Goal: Answer question/provide support: Answer question/provide support

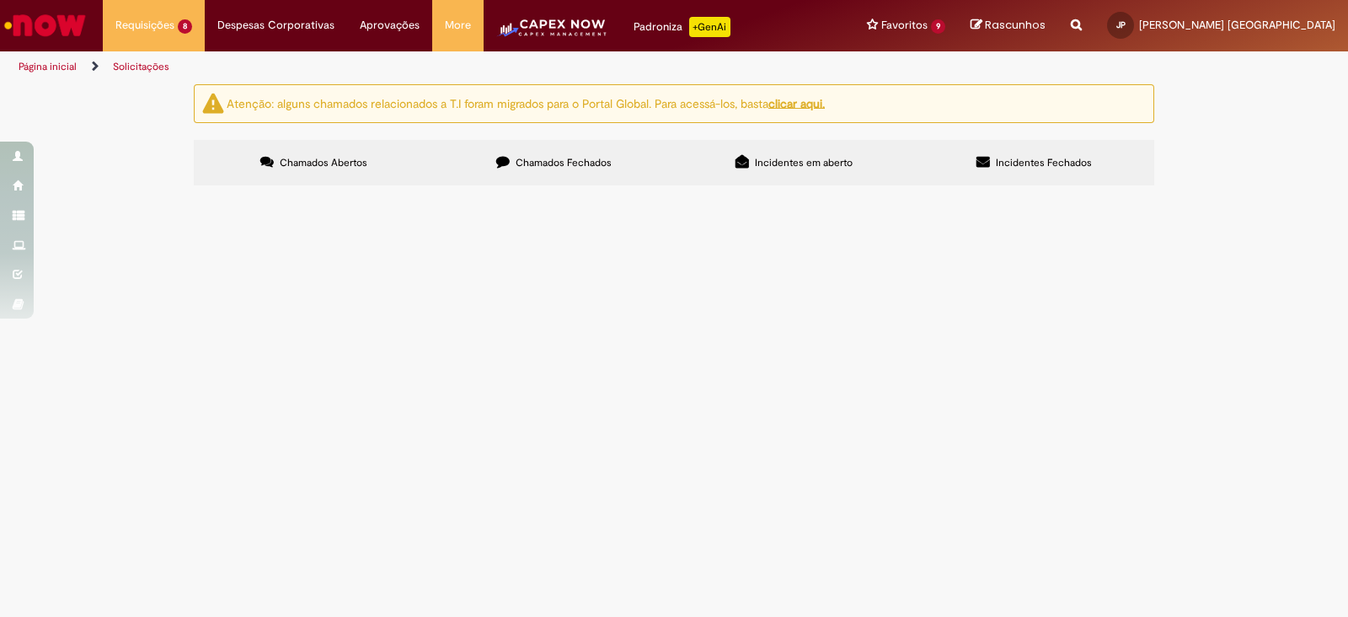
click at [0, 0] on span "R13575153" at bounding box center [0, 0] width 0 height 0
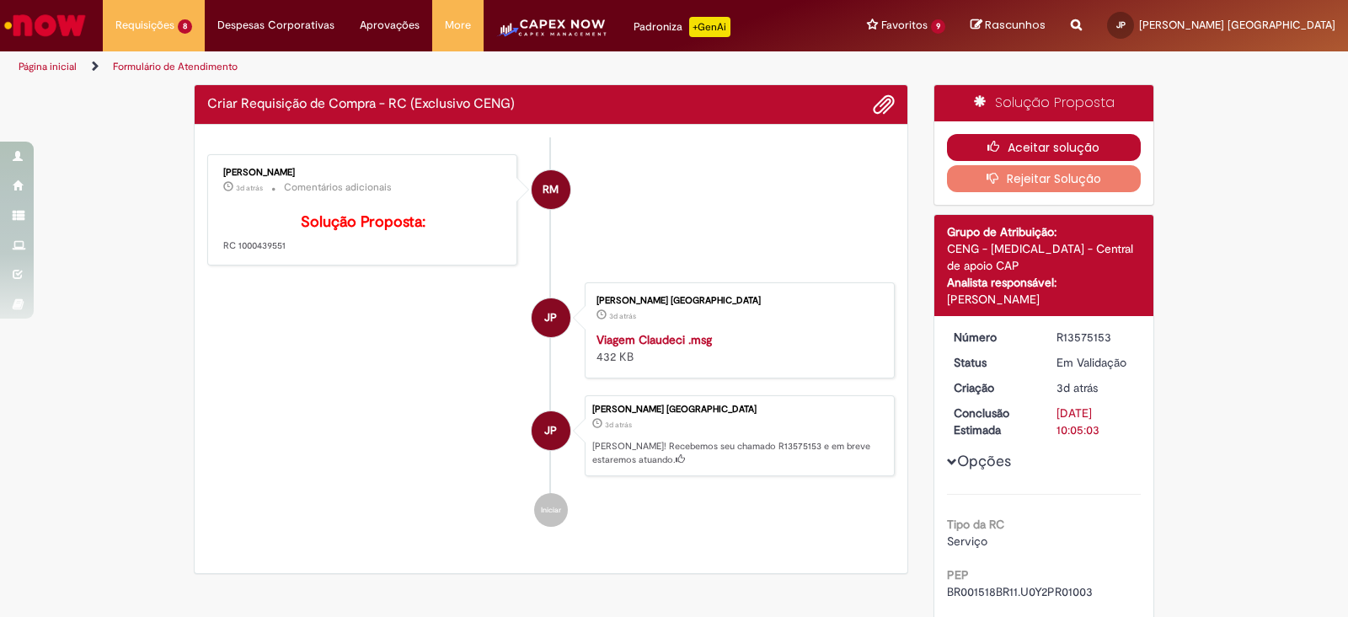
click at [1019, 149] on button "Aceitar solução" at bounding box center [1044, 147] width 195 height 27
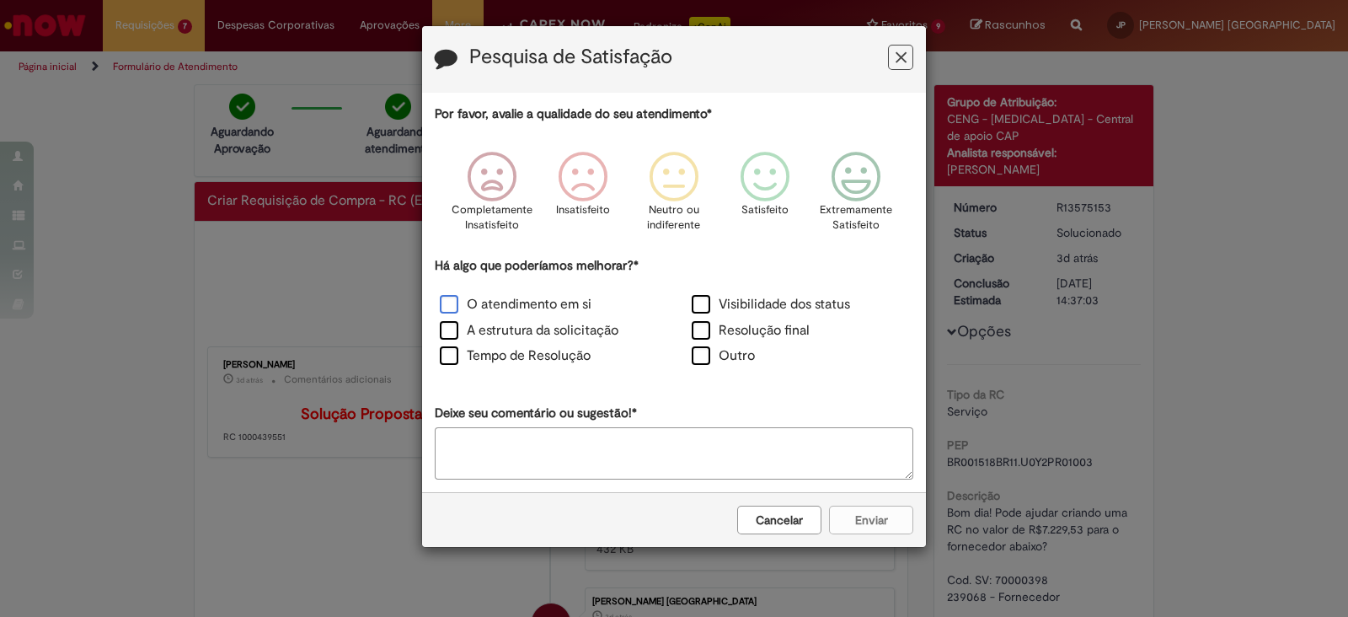
click at [448, 301] on label "O atendimento em si" at bounding box center [516, 304] width 152 height 19
click at [441, 336] on label "A estrutura da solicitação" at bounding box center [529, 330] width 179 height 19
click at [443, 354] on label "Tempo de Resolução" at bounding box center [515, 355] width 151 height 19
click at [863, 171] on icon "Feedback" at bounding box center [856, 177] width 63 height 51
click at [880, 520] on button "Enviar" at bounding box center [871, 519] width 84 height 29
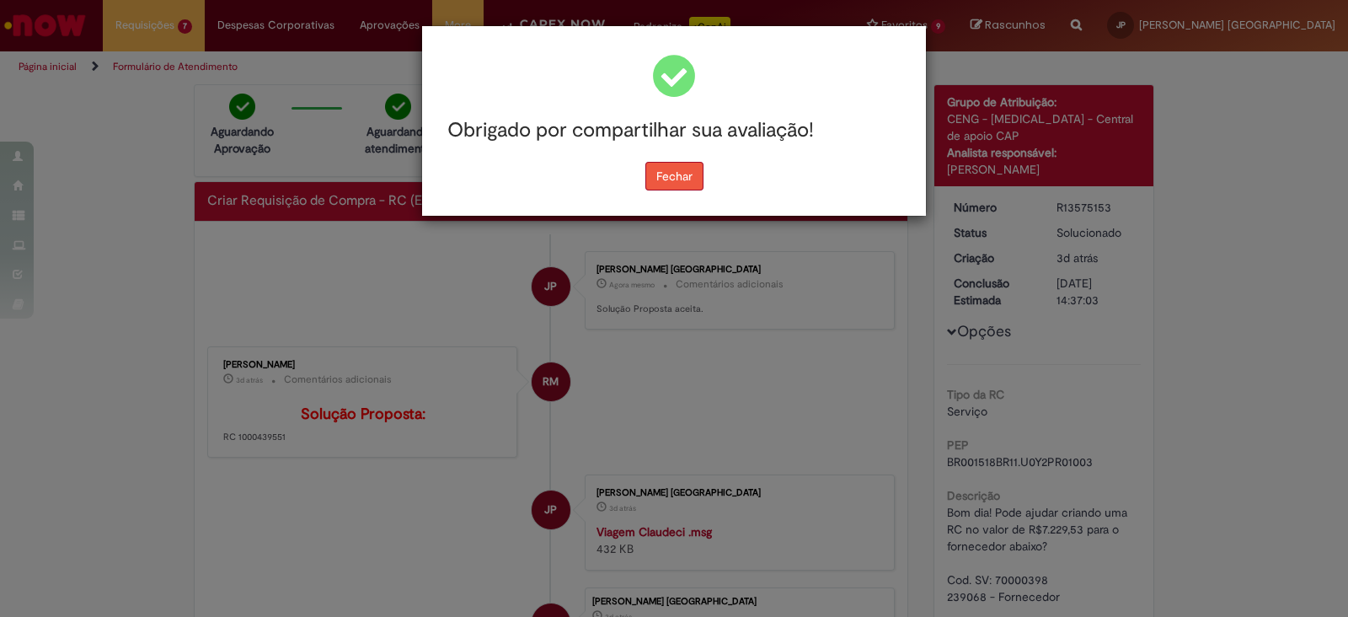
click at [665, 171] on button "Fechar" at bounding box center [674, 176] width 58 height 29
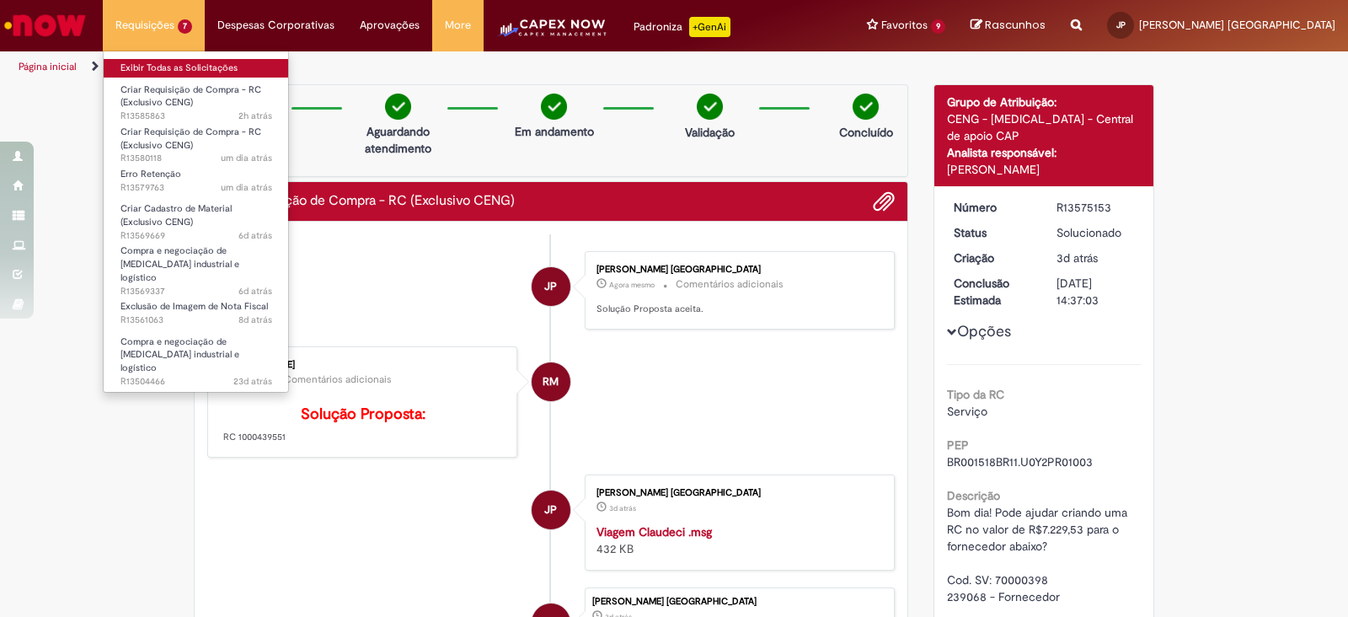
click at [152, 68] on link "Exibir Todas as Solicitações" at bounding box center [196, 68] width 185 height 19
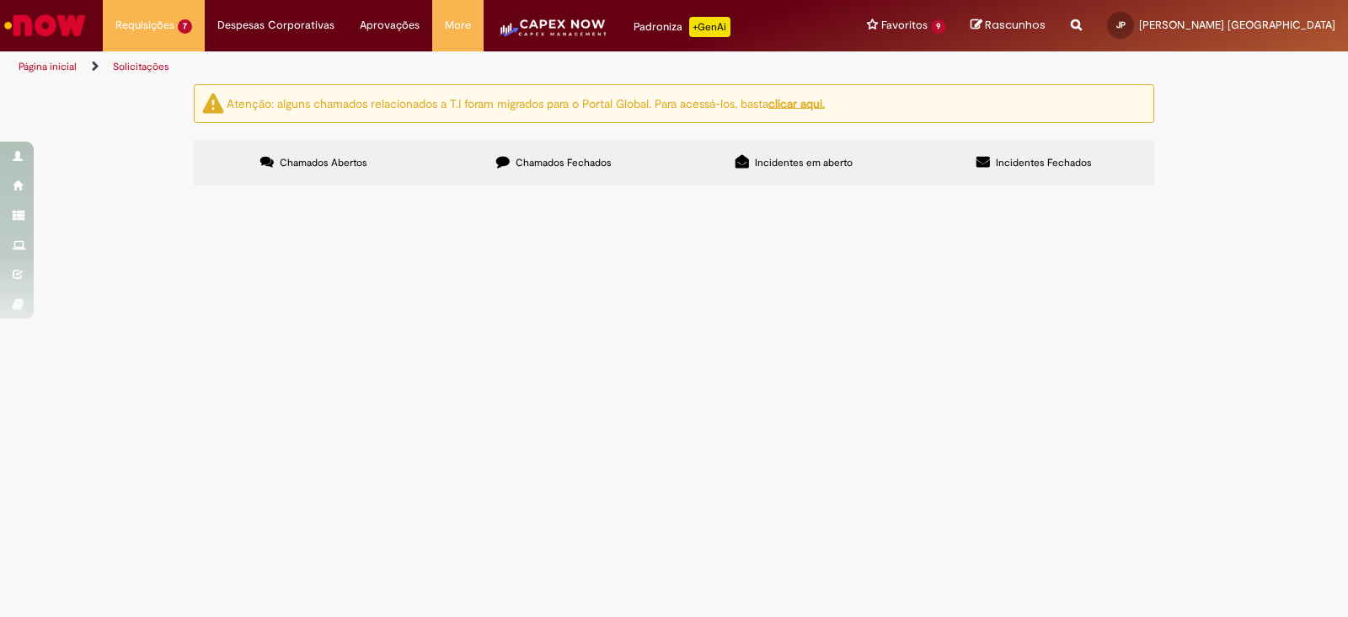
click at [0, 0] on span "R13561063" at bounding box center [0, 0] width 0 height 0
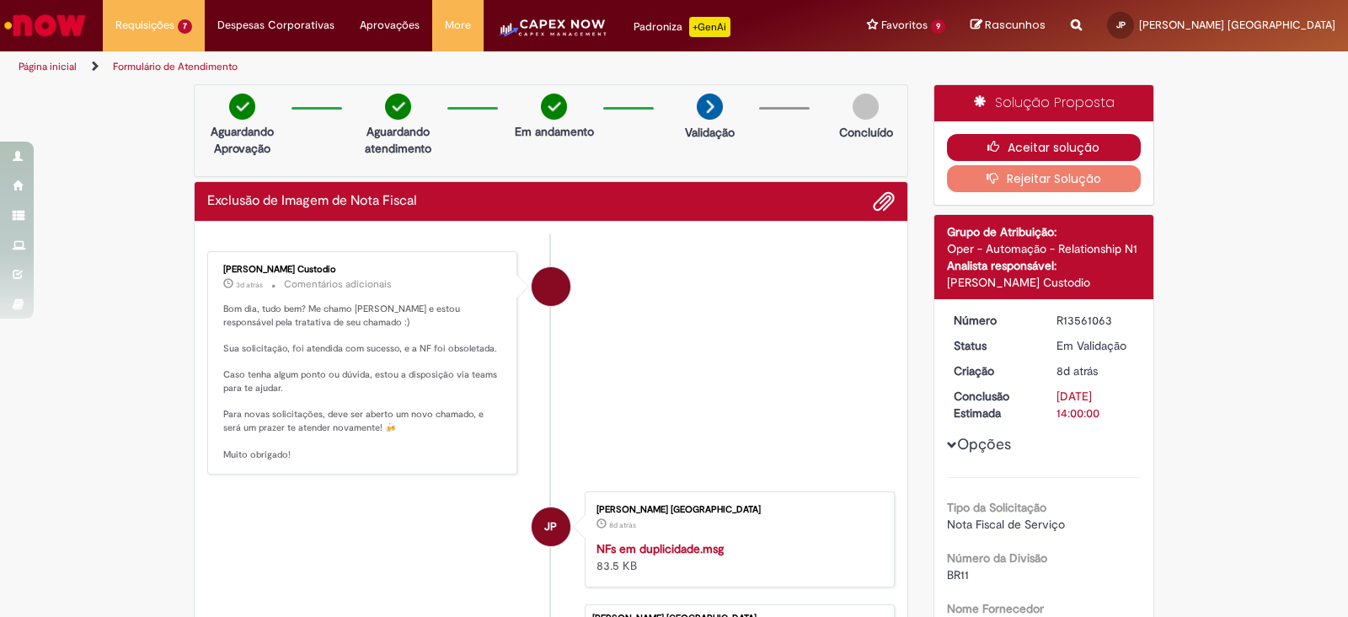
click at [1052, 145] on button "Aceitar solução" at bounding box center [1044, 147] width 195 height 27
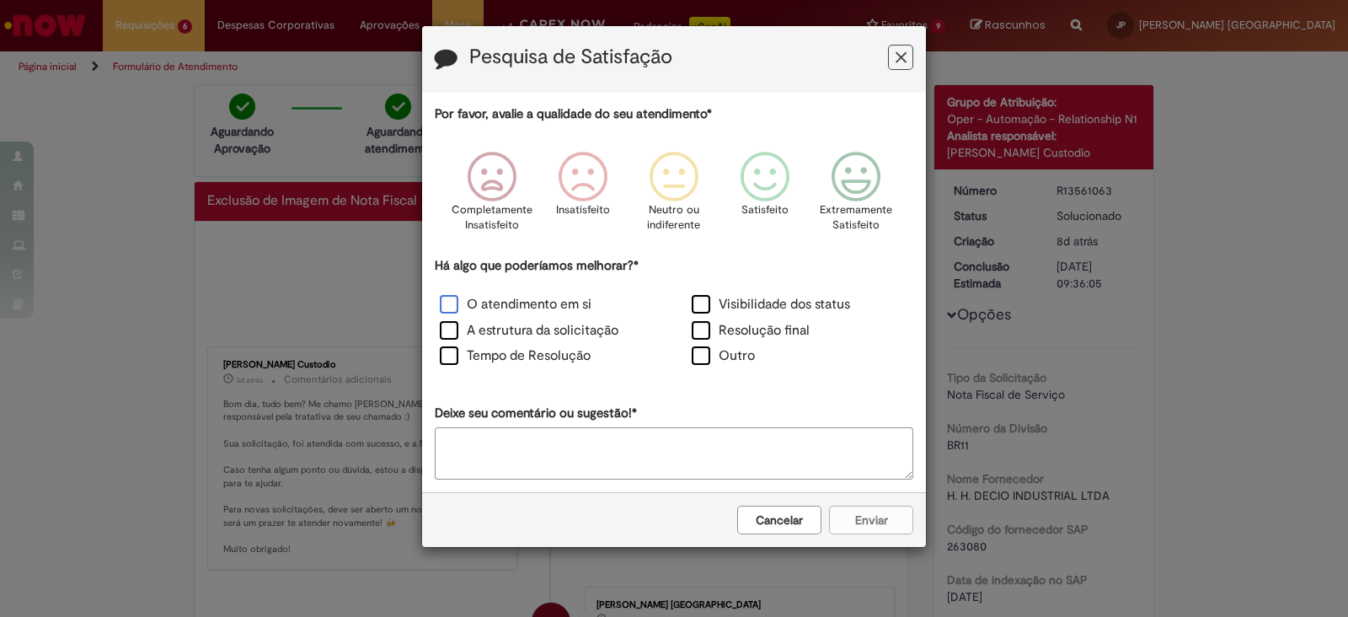
click at [469, 307] on label "O atendimento em si" at bounding box center [516, 304] width 152 height 19
click at [461, 329] on label "A estrutura da solicitação" at bounding box center [529, 330] width 179 height 19
click at [457, 348] on label "Tempo de Resolução" at bounding box center [515, 355] width 151 height 19
click at [869, 153] on icon "Feedback" at bounding box center [856, 177] width 63 height 51
click at [907, 527] on button "Enviar" at bounding box center [871, 519] width 84 height 29
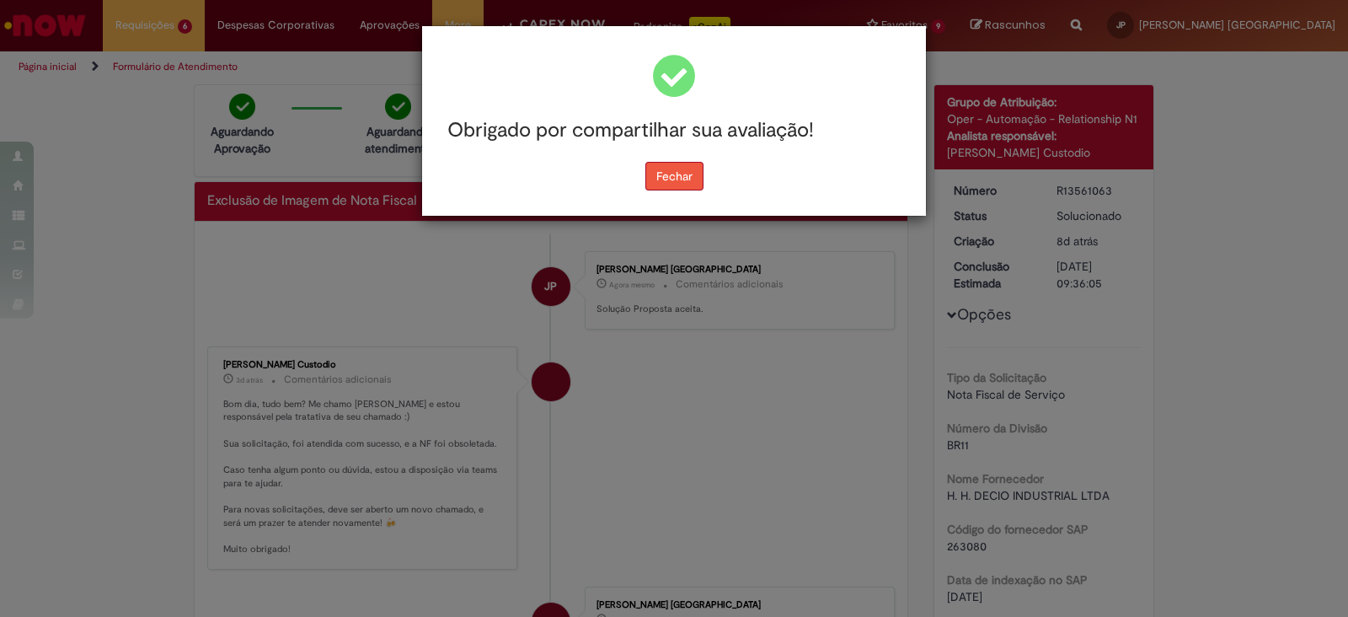
click at [670, 171] on button "Fechar" at bounding box center [674, 176] width 58 height 29
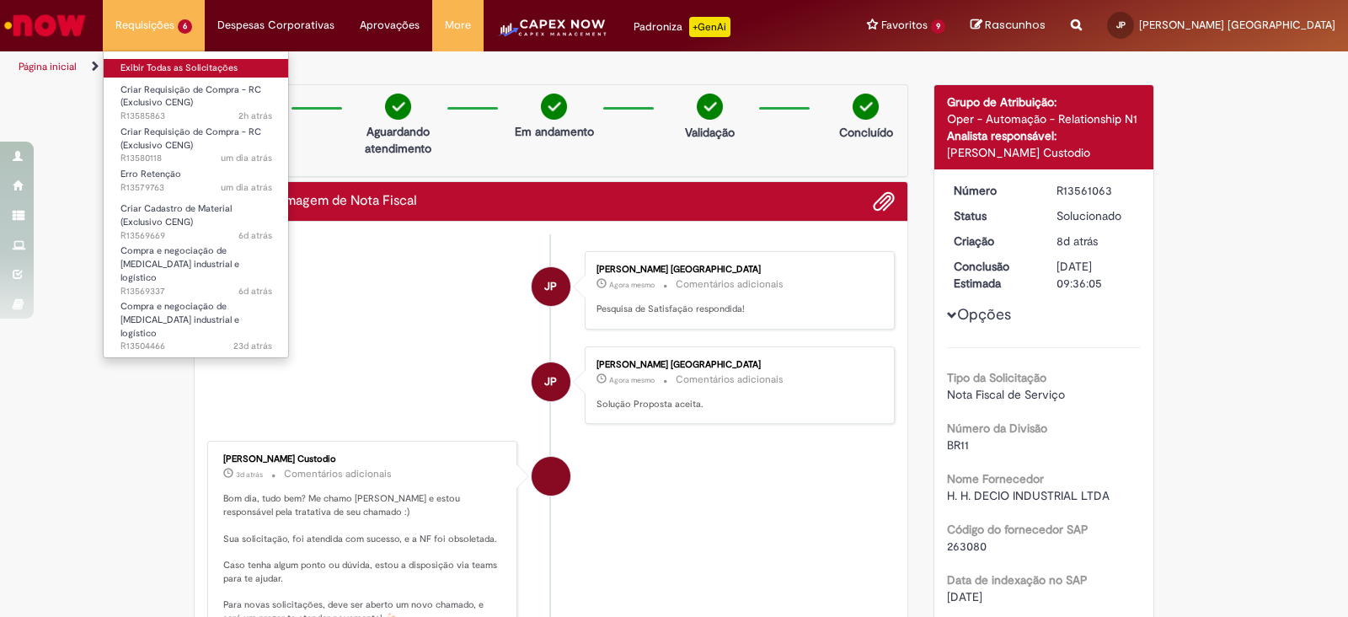
click at [158, 64] on link "Exibir Todas as Solicitações" at bounding box center [196, 68] width 185 height 19
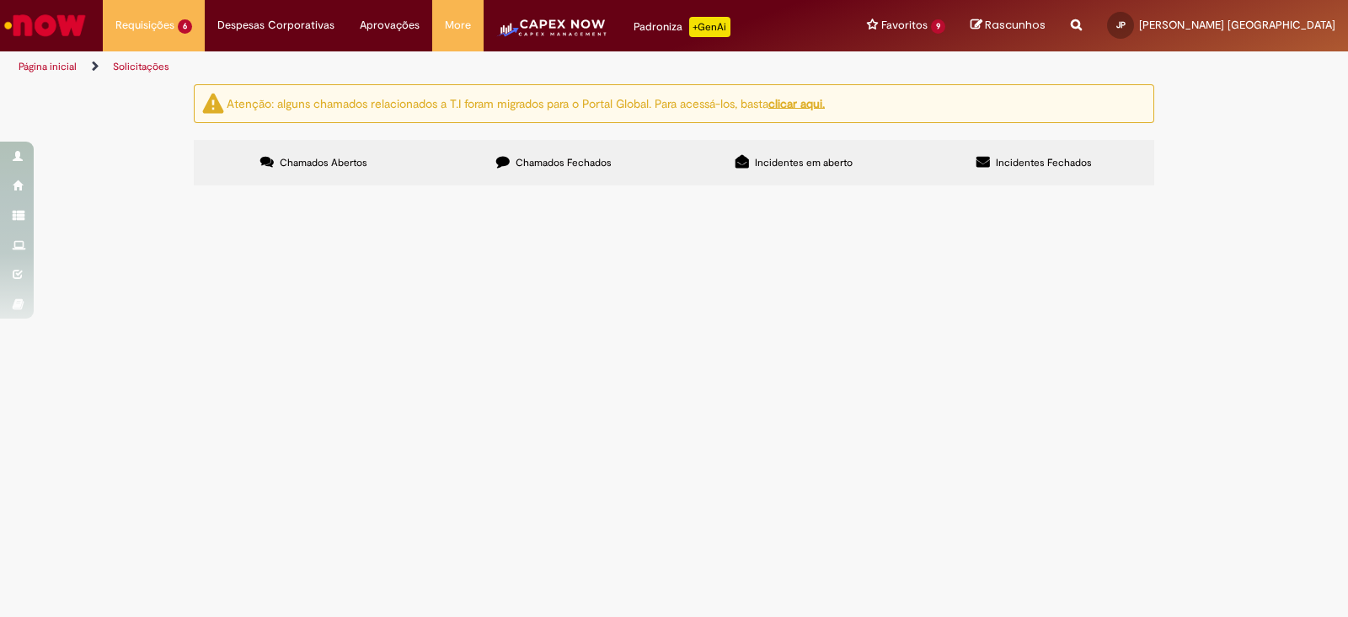
click at [0, 0] on span "R13504466" at bounding box center [0, 0] width 0 height 0
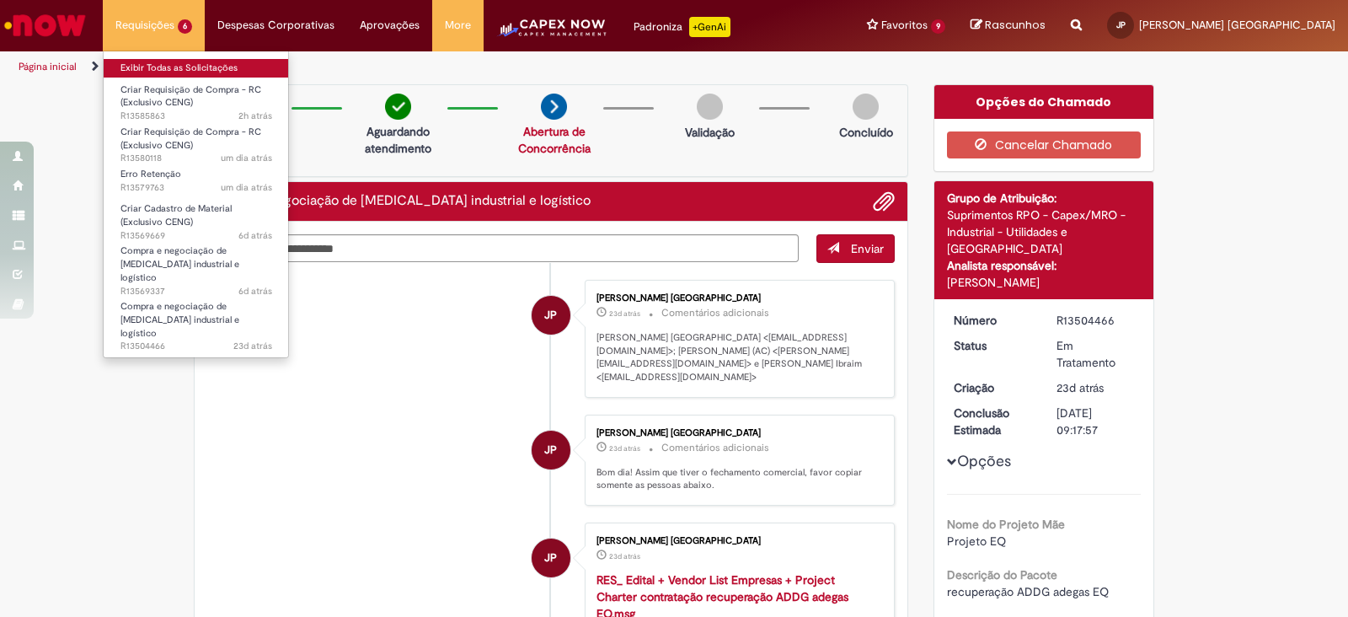
click at [153, 65] on link "Exibir Todas as Solicitações" at bounding box center [196, 68] width 185 height 19
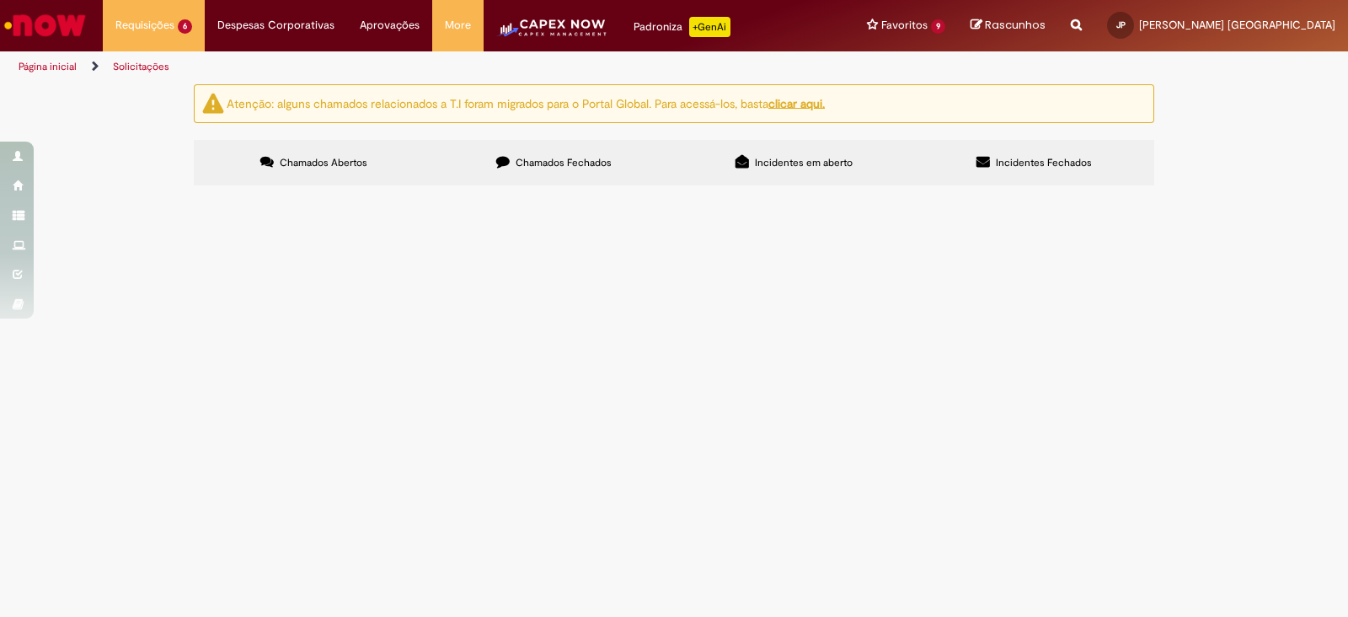
click at [0, 0] on span "R13569337" at bounding box center [0, 0] width 0 height 0
